Goal: Information Seeking & Learning: Learn about a topic

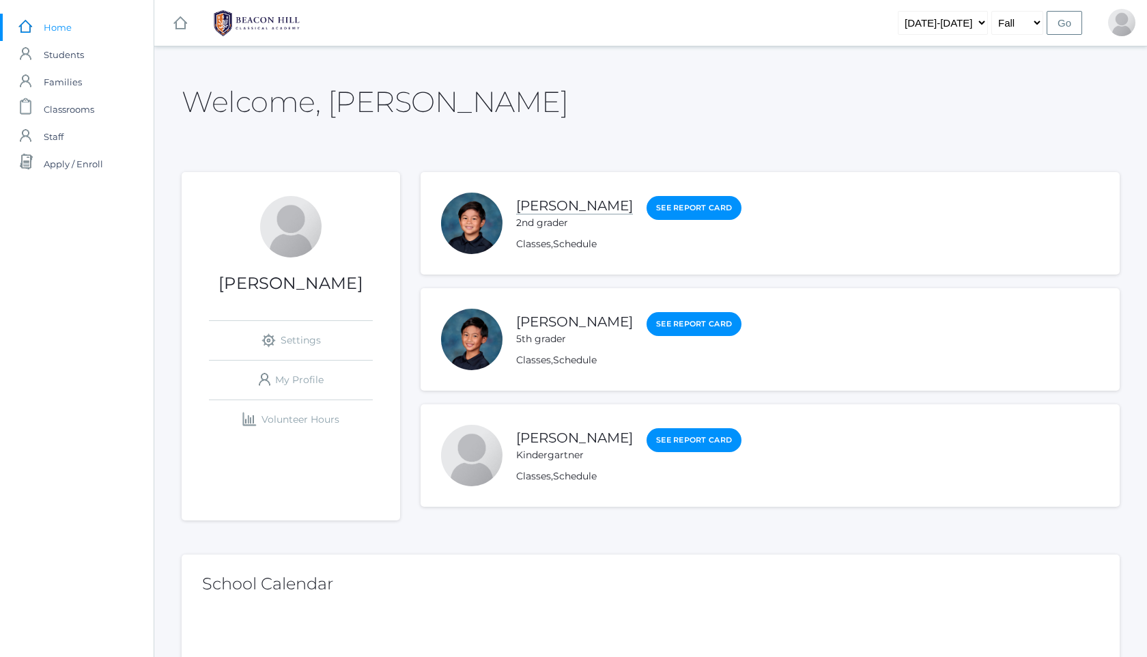
click at [553, 206] on link "[PERSON_NAME]" at bounding box center [574, 205] width 117 height 17
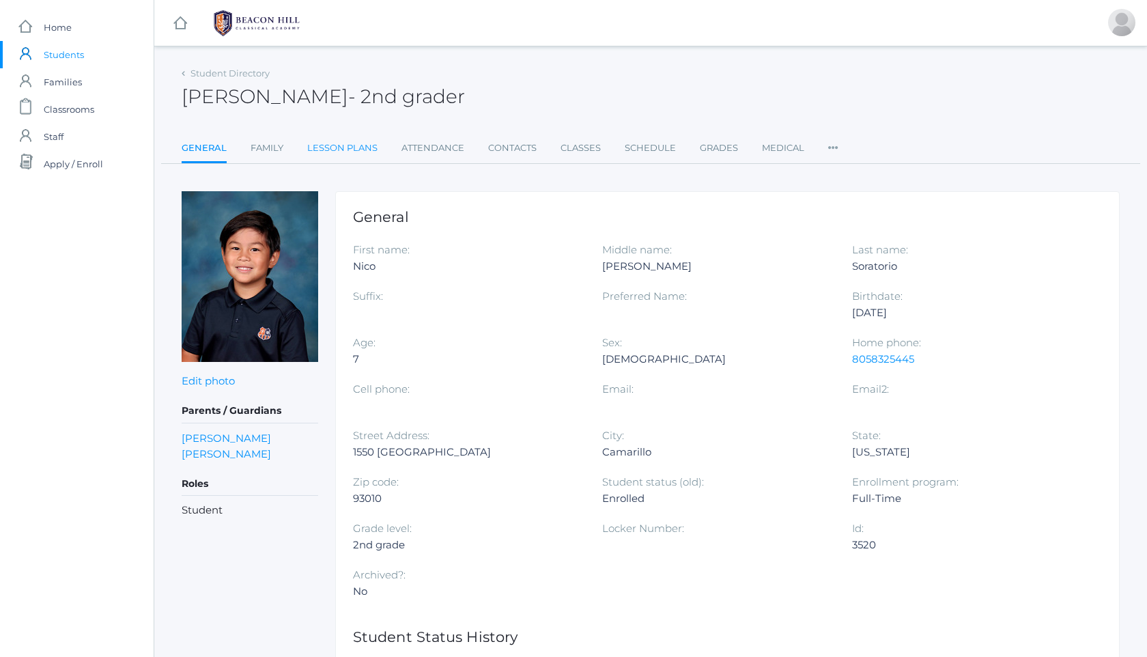
click at [326, 143] on link "Lesson Plans" at bounding box center [342, 148] width 70 height 27
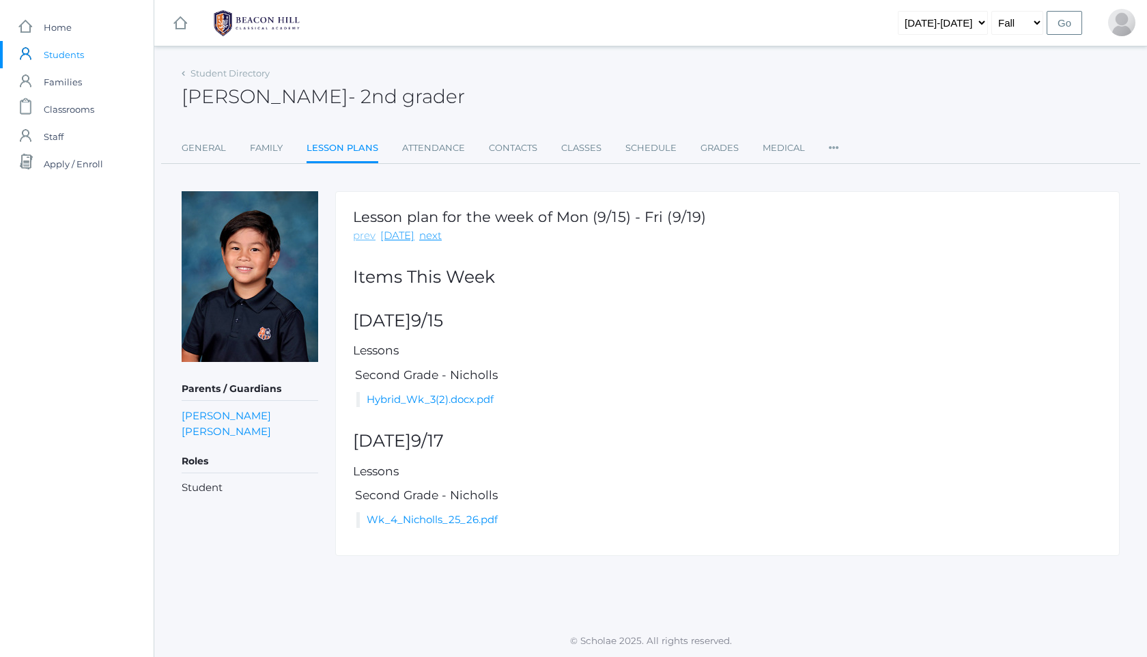
click at [367, 242] on link "prev" at bounding box center [364, 236] width 23 height 16
click at [428, 404] on link "Hybrid_Wk_2.pdf" at bounding box center [411, 399] width 89 height 13
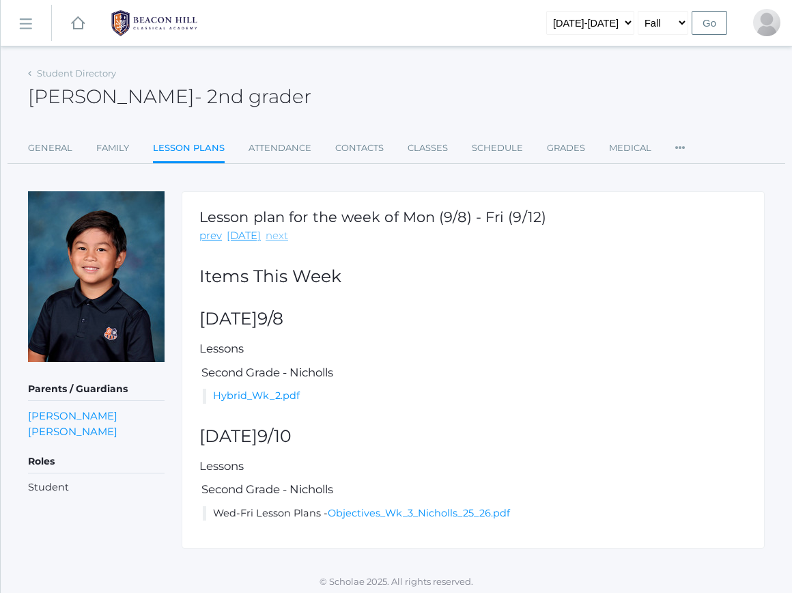
click at [266, 238] on link "next" at bounding box center [277, 236] width 23 height 16
click at [255, 395] on link "Hybrid_Wk_3(2).docx.pdf" at bounding box center [275, 395] width 124 height 12
